Goal: Check status: Check status

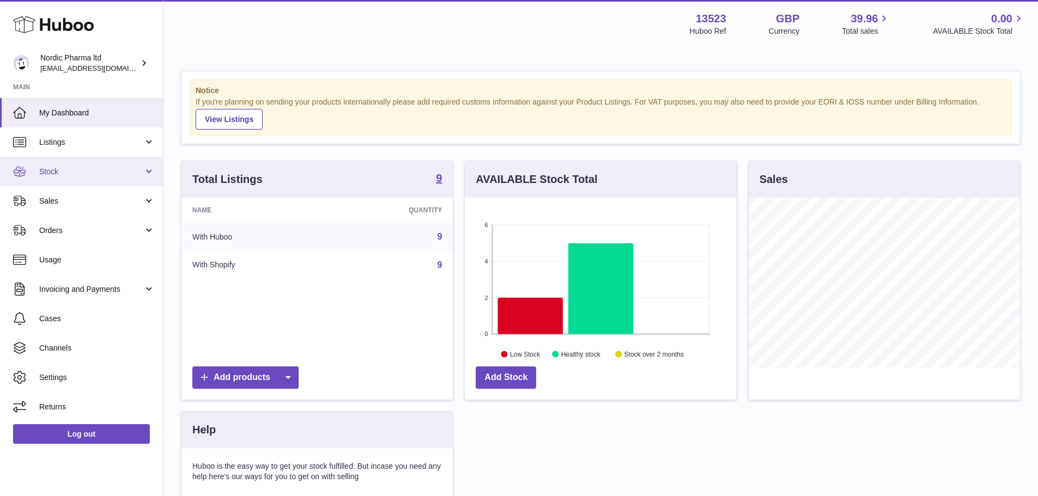
scroll to position [170, 272]
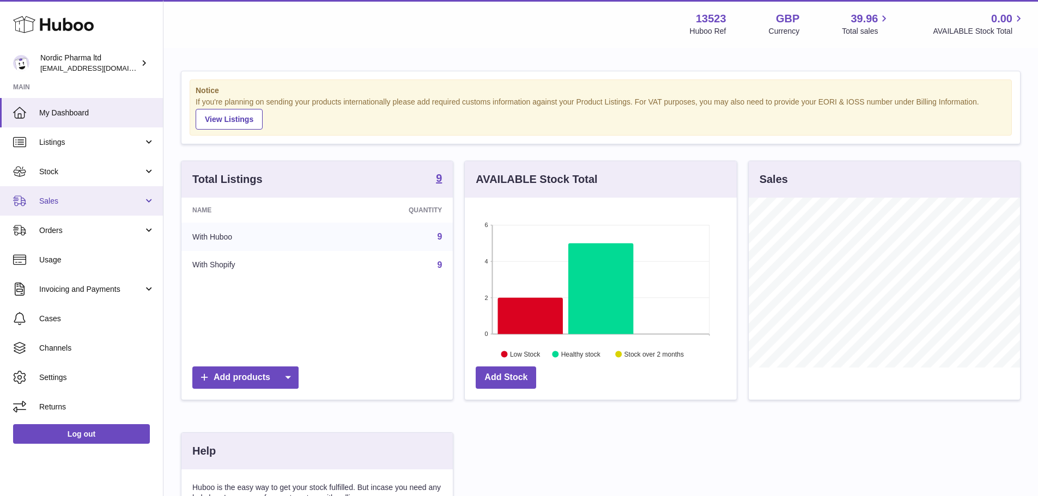
click at [71, 203] on span "Sales" at bounding box center [91, 201] width 104 height 10
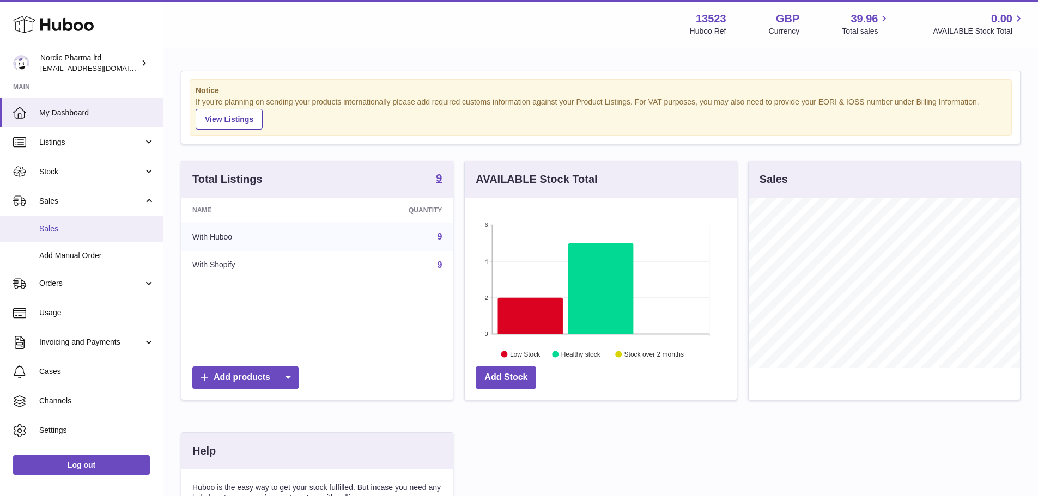
click at [70, 238] on link "Sales" at bounding box center [81, 229] width 163 height 27
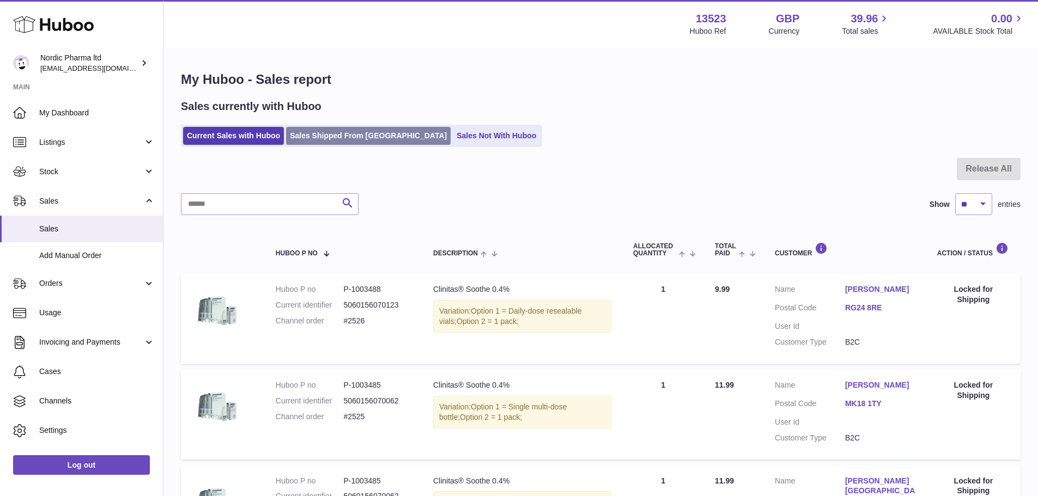
click at [325, 143] on link "Sales Shipped From [GEOGRAPHIC_DATA]" at bounding box center [368, 136] width 165 height 18
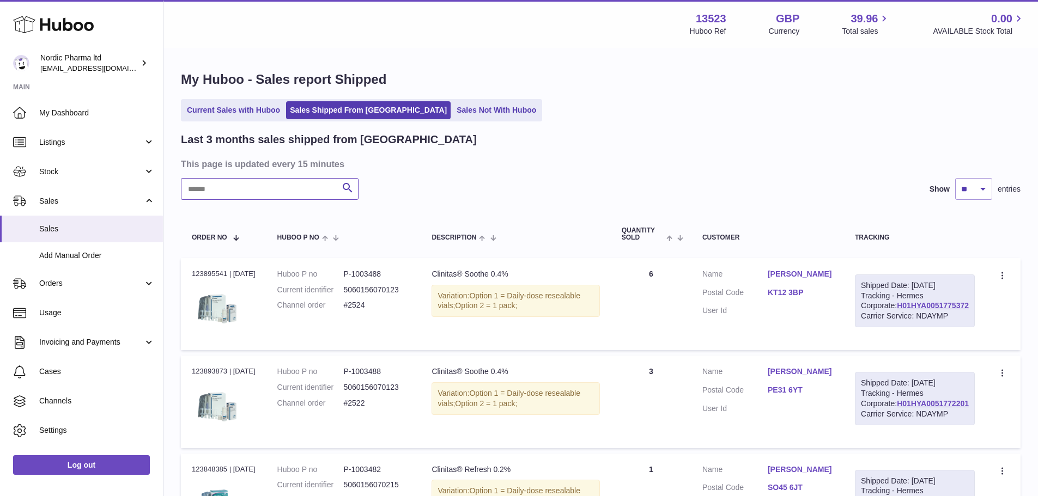
click at [267, 187] on input "text" at bounding box center [270, 189] width 178 height 22
paste input "**********"
type input "**********"
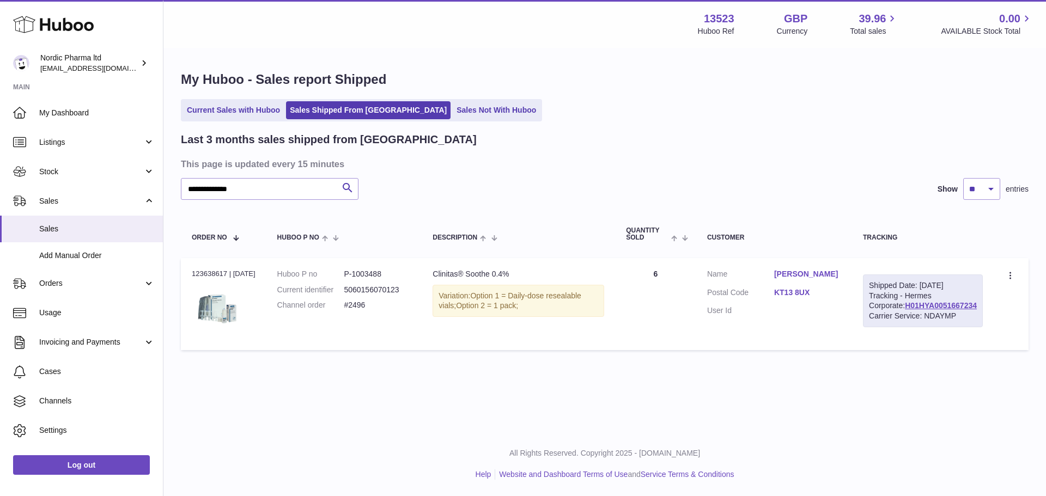
click at [196, 274] on div "Order no 123638617 | 28th Aug" at bounding box center [224, 274] width 64 height 10
copy div "123638617"
click at [368, 273] on dd "P-1003488" at bounding box center [377, 274] width 67 height 10
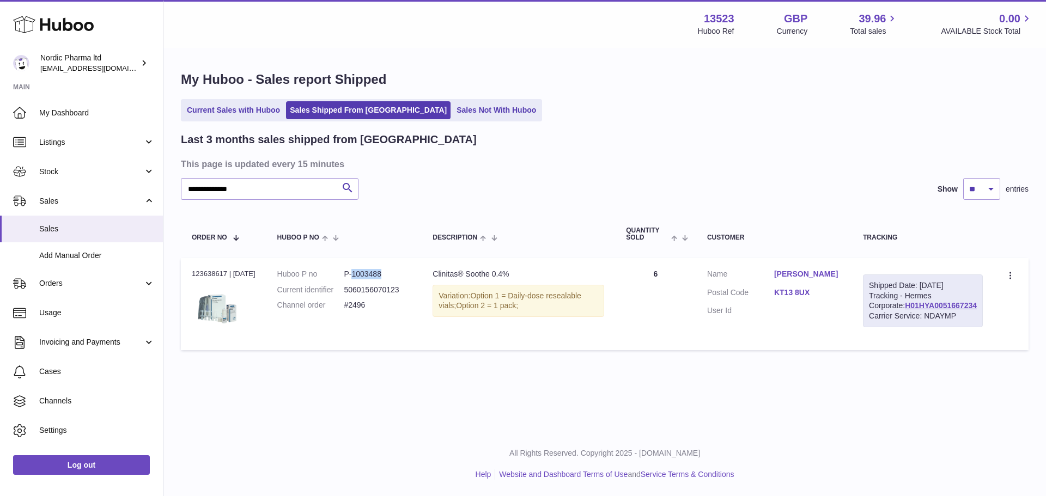
copy dd "1003488"
